Goal: Task Accomplishment & Management: Complete application form

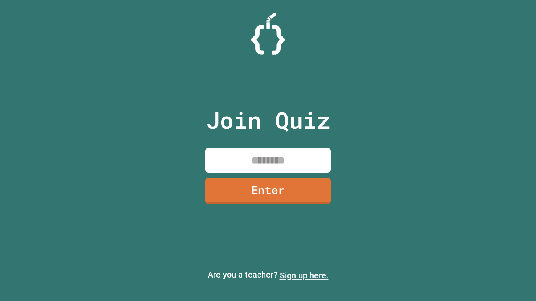
click at [304, 276] on link "Sign up here." at bounding box center [304, 276] width 49 height 10
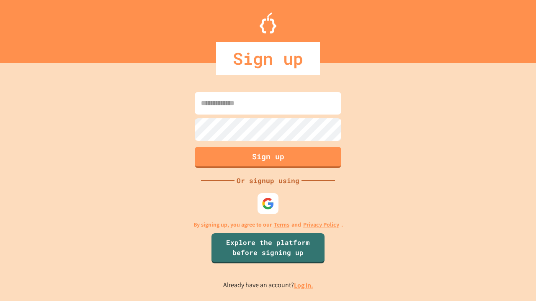
click at [304, 285] on link "Log in." at bounding box center [303, 285] width 19 height 9
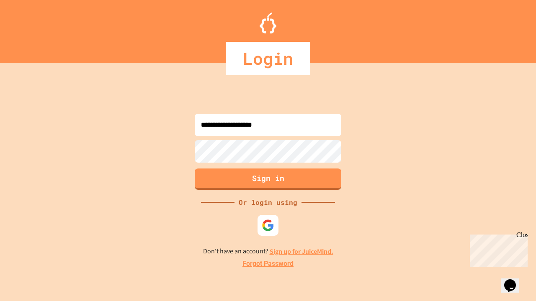
type input "**********"
